Goal: Download file/media

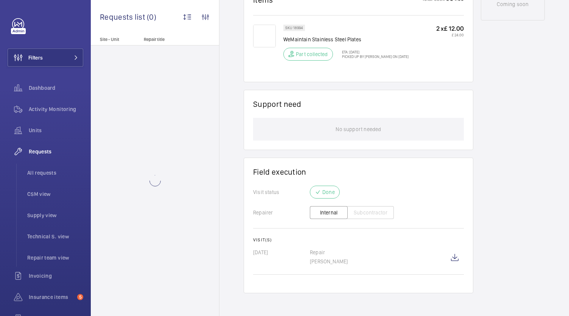
scroll to position [460, 0]
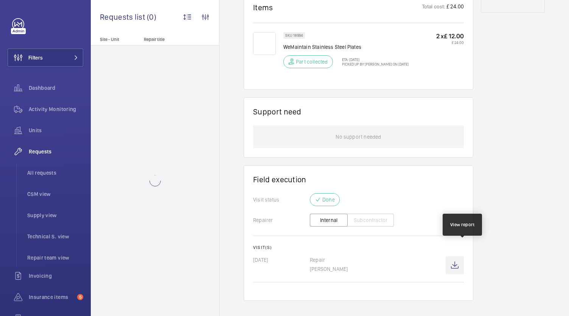
click at [461, 256] on wm-front-icon-button at bounding box center [455, 265] width 18 height 18
